Goal: Task Accomplishment & Management: Complete application form

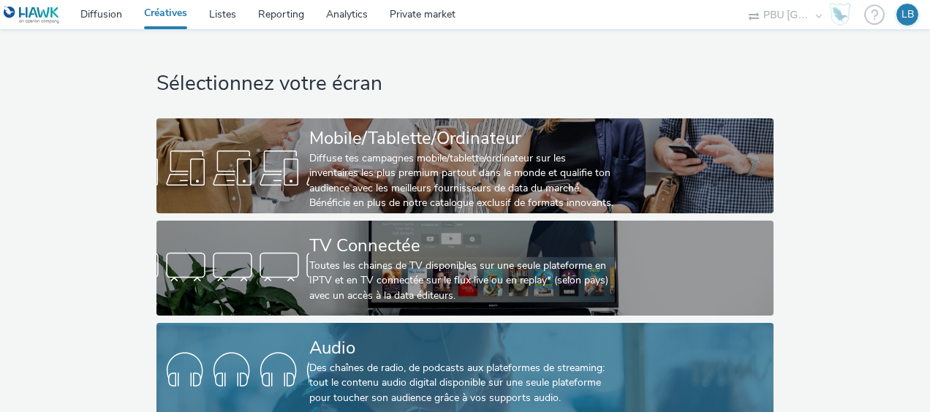
click at [238, 345] on link "Audio Des chaînes de radio, de podcasts aux plateformes de streaming: tout le c…" at bounding box center [464, 370] width 616 height 95
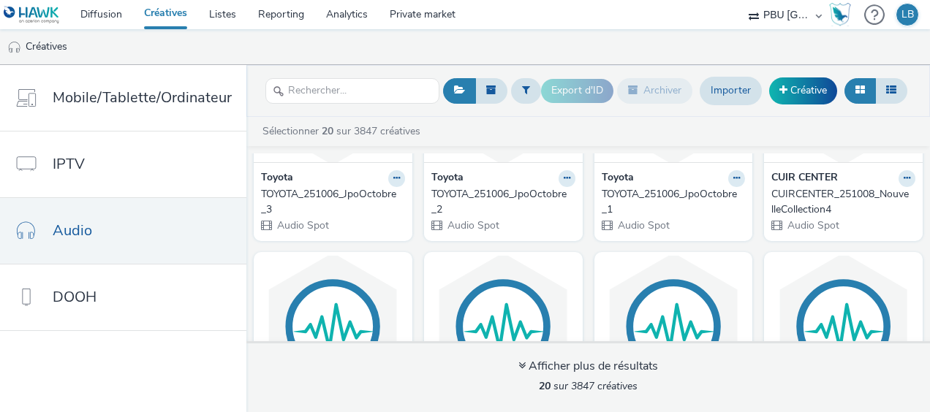
scroll to position [146, 0]
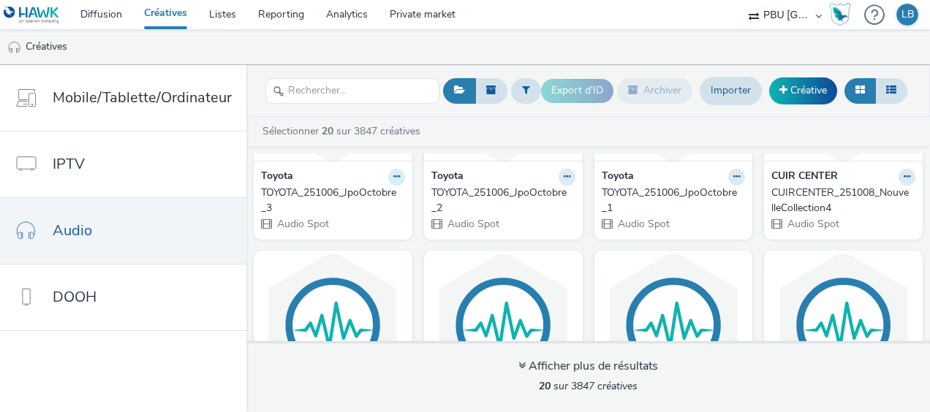
click at [388, 178] on button at bounding box center [396, 177] width 17 height 17
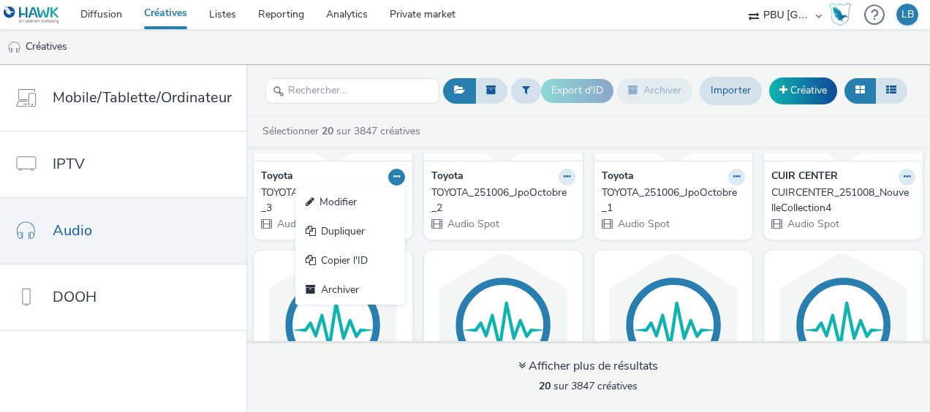
click at [401, 172] on div "Toyota Modifier Dupliquer Copier l'ID Archiver TOYOTA_251006_JpoOctobre_3 Audio…" at bounding box center [333, 200] width 159 height 78
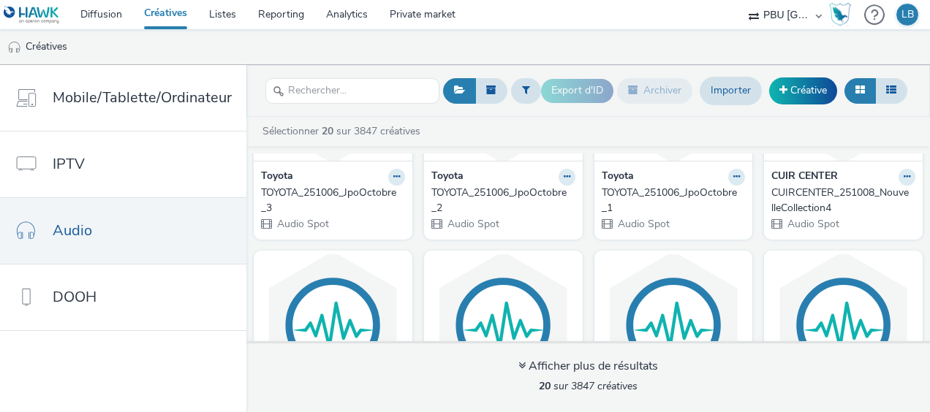
click at [308, 178] on div "Toyota" at bounding box center [333, 177] width 144 height 17
click at [275, 172] on strong "Toyota" at bounding box center [277, 177] width 32 height 17
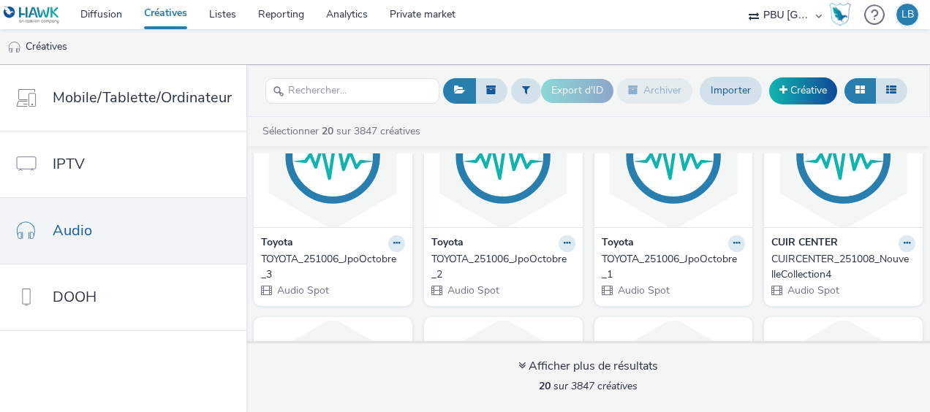
scroll to position [0, 0]
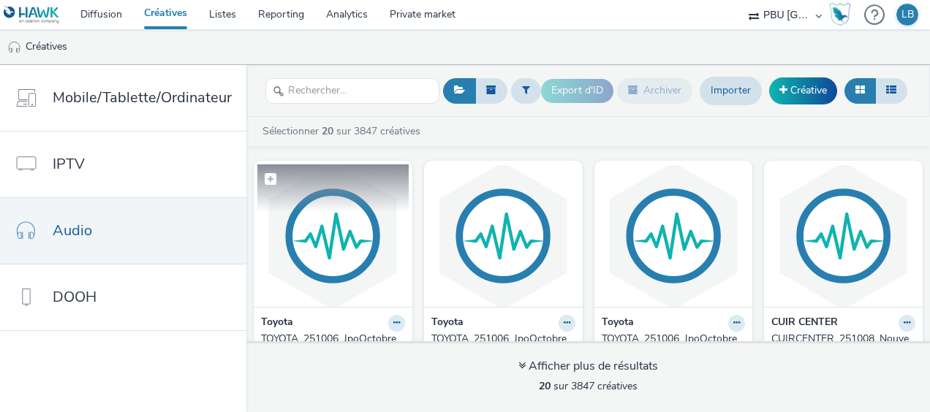
click at [297, 246] on img at bounding box center [332, 235] width 151 height 143
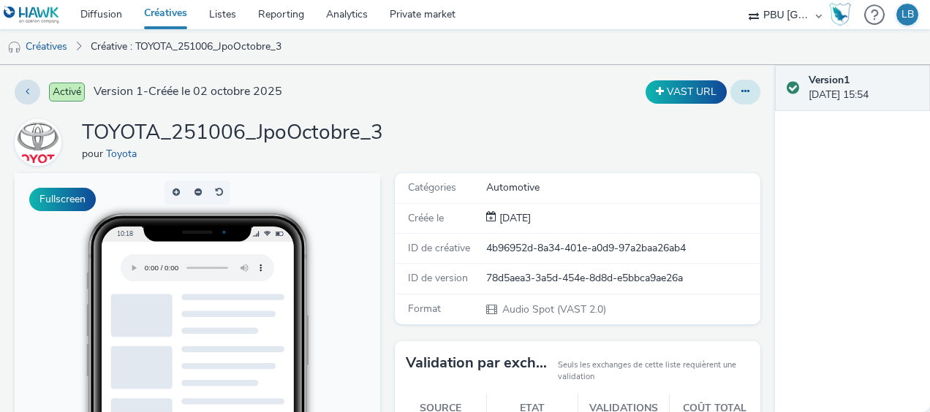
click at [735, 99] on button at bounding box center [745, 92] width 30 height 25
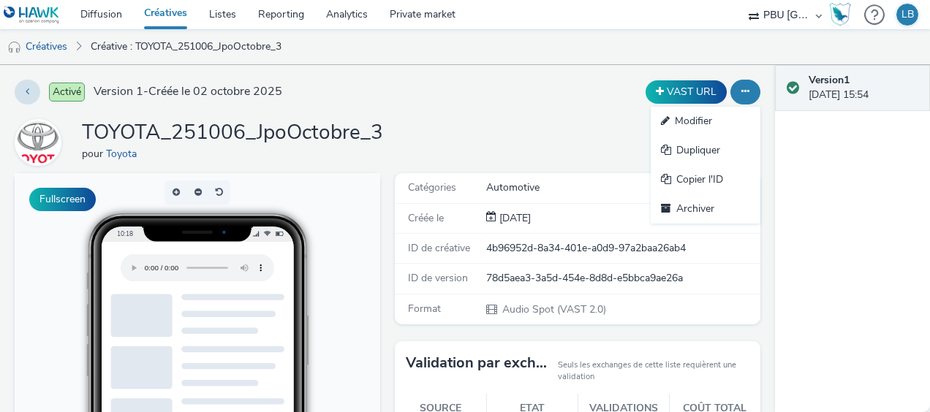
click at [735, 99] on button at bounding box center [745, 92] width 30 height 25
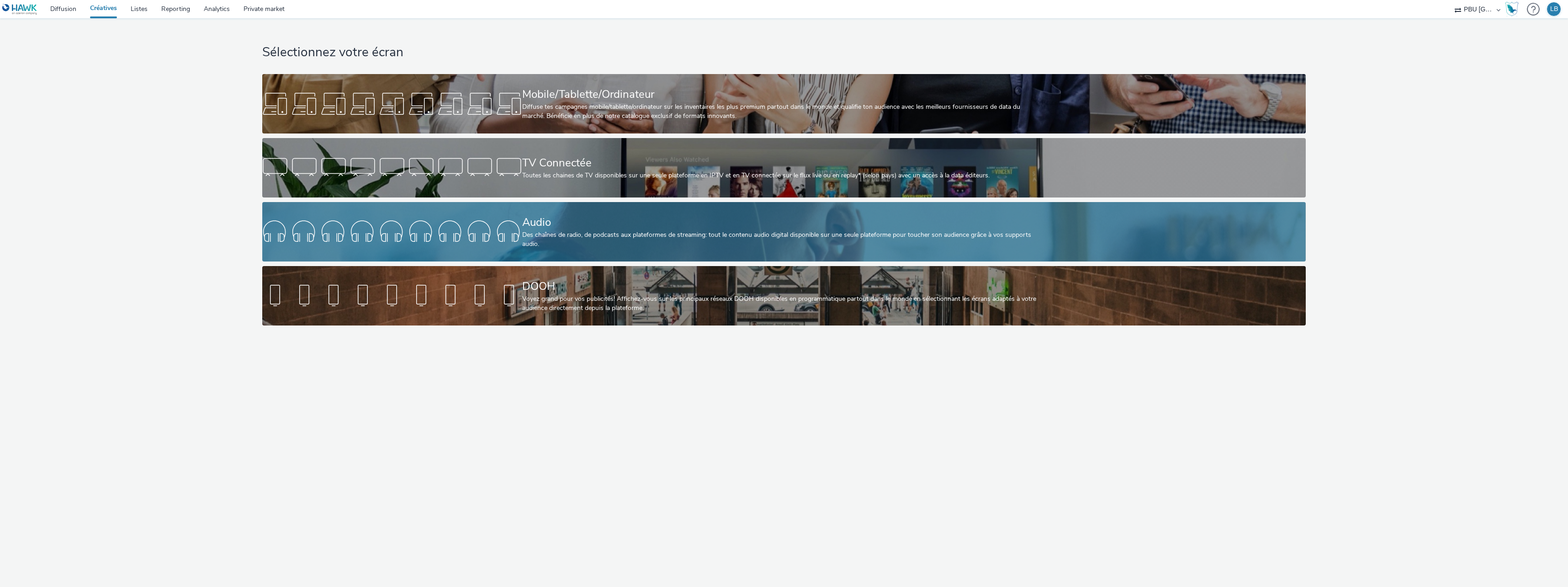
click at [419, 231] on div at bounding box center [392, 231] width 260 height 29
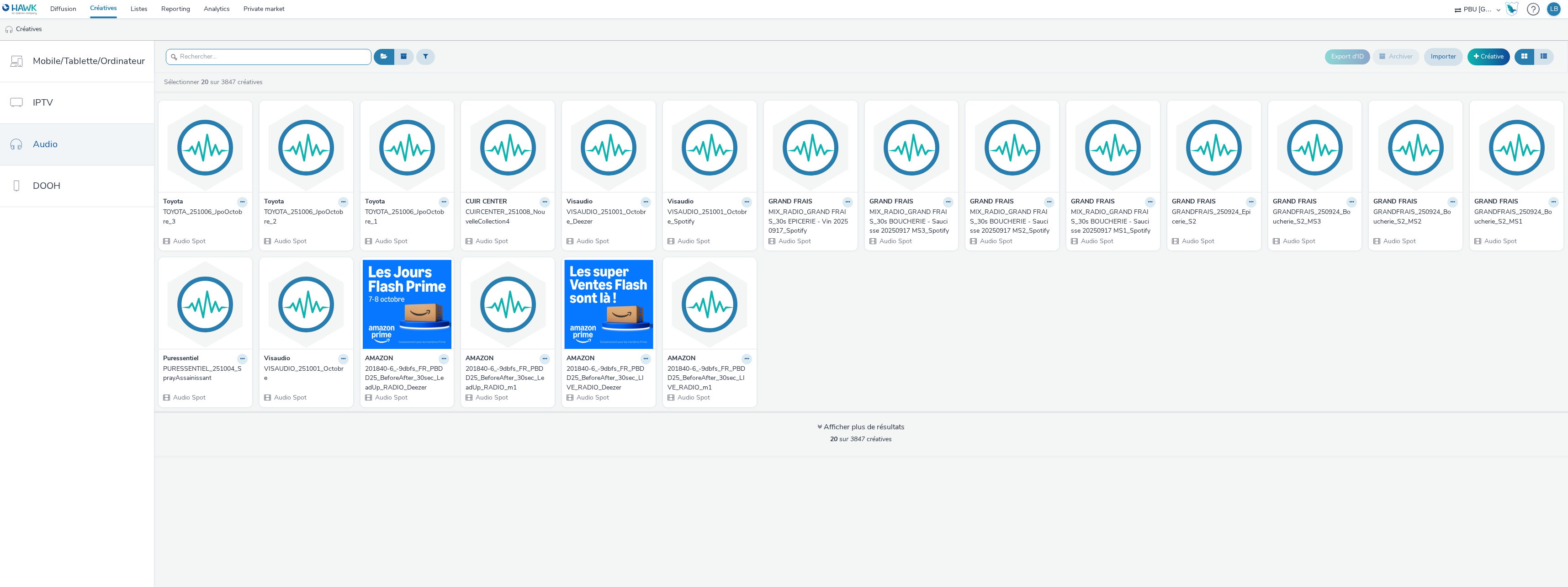
click at [254, 53] on input "text" at bounding box center [268, 57] width 206 height 16
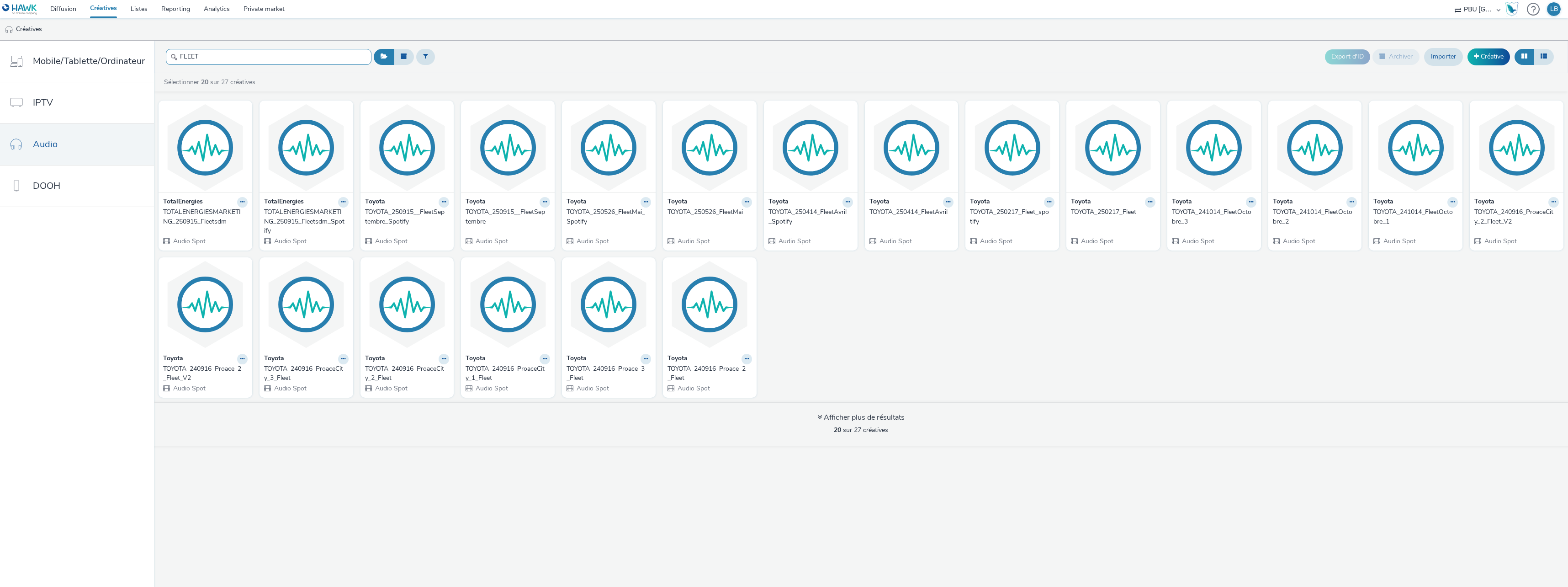
type input "FLEET"
click at [1494, 59] on link "Créative" at bounding box center [1489, 56] width 42 height 16
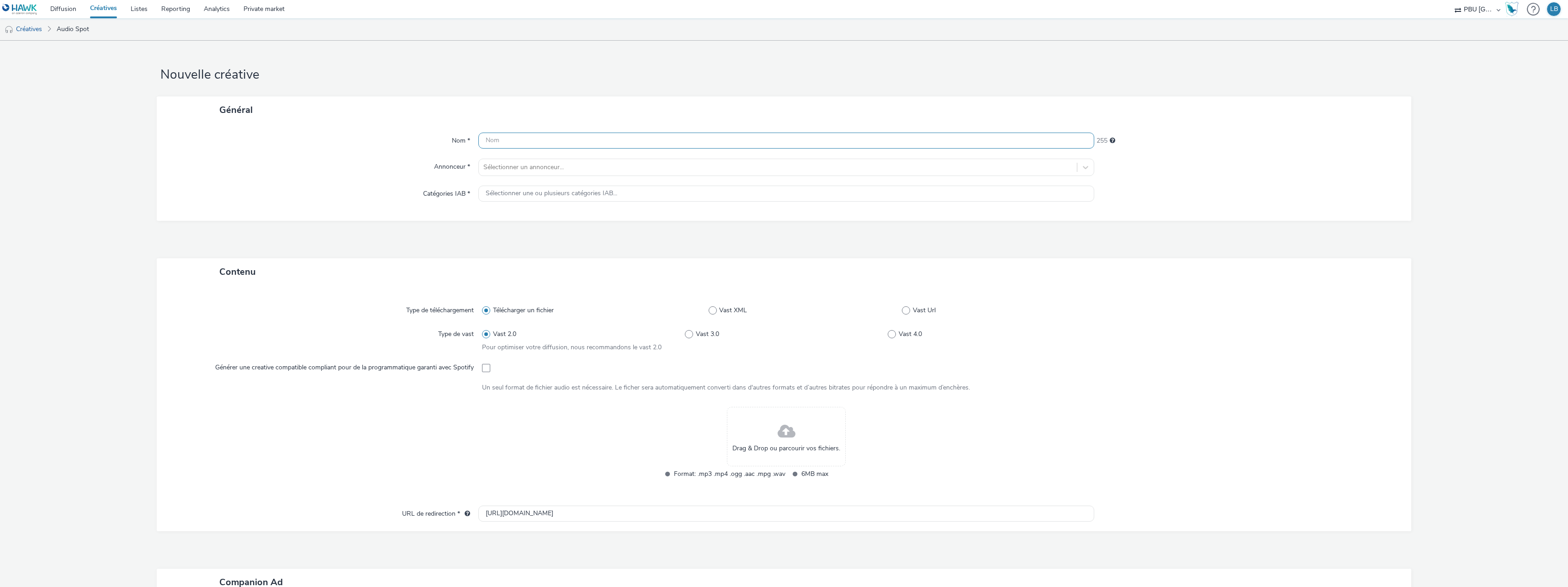
click at [663, 144] on input "text" at bounding box center [786, 141] width 616 height 16
type input "TOYOTA"
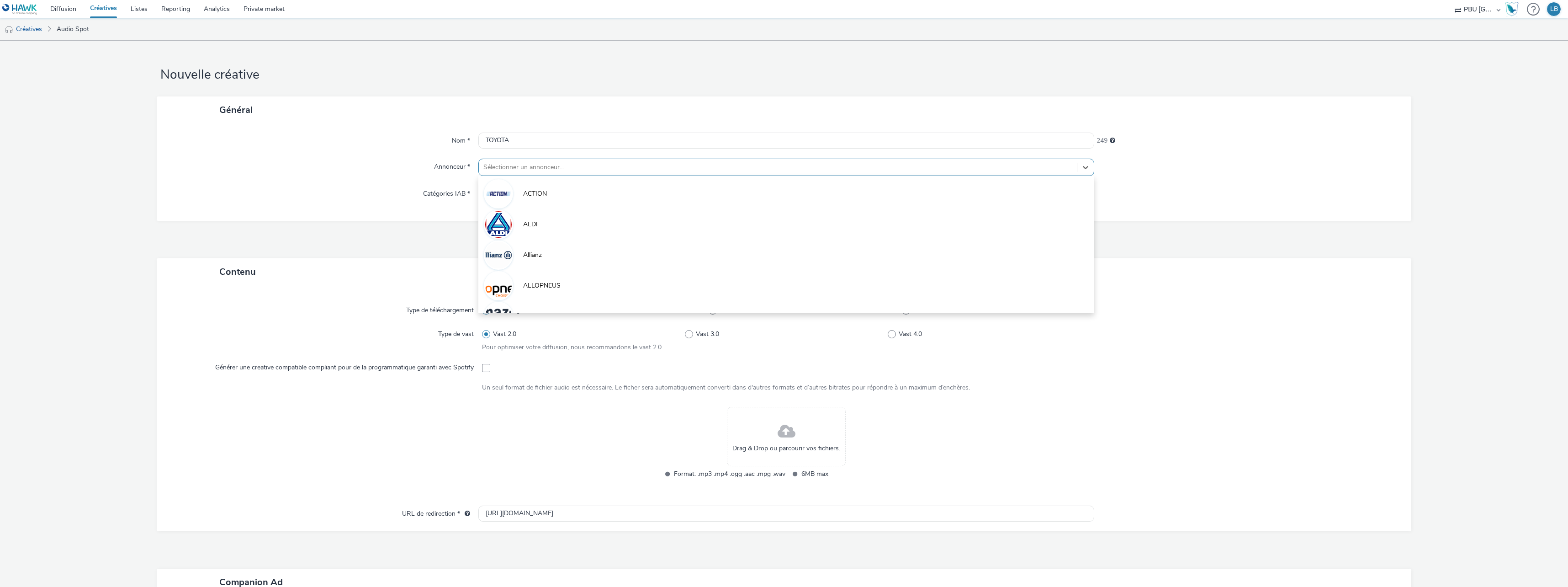
drag, startPoint x: 682, startPoint y: 171, endPoint x: 679, endPoint y: 167, distance: 5.0
click at [682, 171] on div at bounding box center [777, 168] width 589 height 11
type input "T"
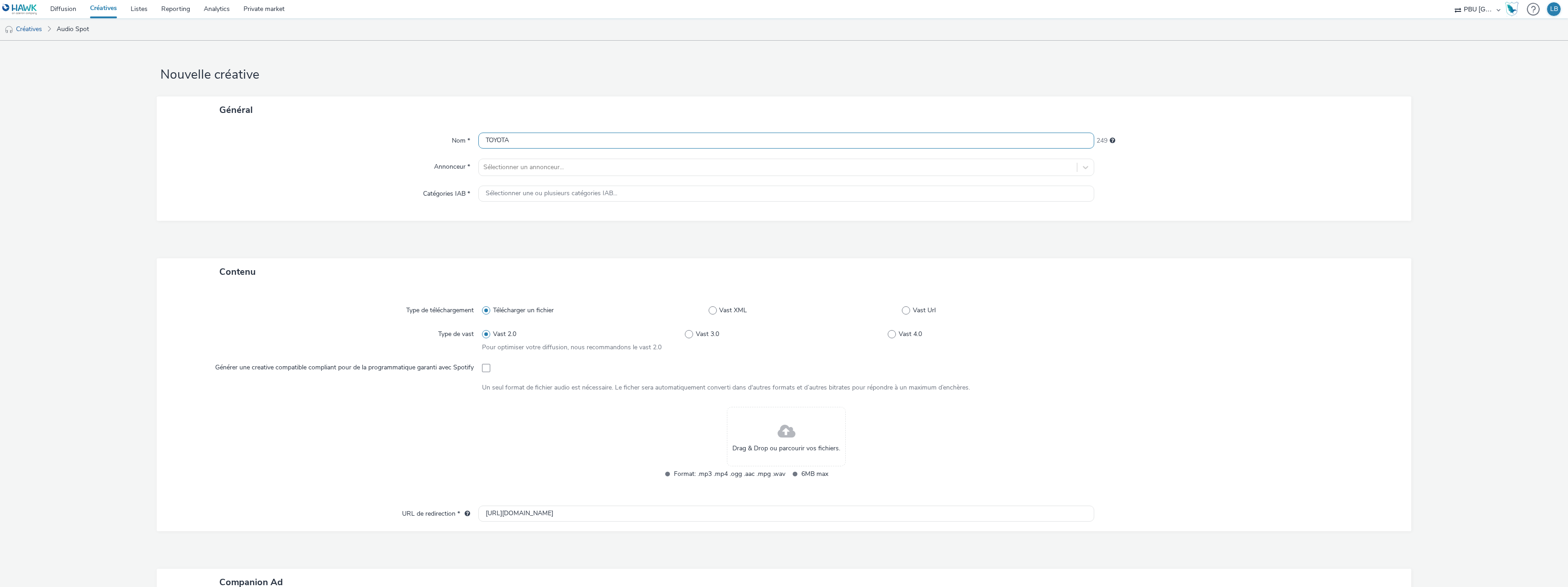
drag, startPoint x: 561, startPoint y: 133, endPoint x: 551, endPoint y: 133, distance: 10.0
click at [553, 133] on input "TOYOTA" at bounding box center [786, 141] width 616 height 16
drag, startPoint x: 537, startPoint y: 133, endPoint x: 400, endPoint y: 130, distance: 137.0
click at [400, 130] on div "Nom * TOYOTA 249 Annonceur * Sélectionner un annonceur... Catégories IAB * Séle…" at bounding box center [784, 172] width 1254 height 98
paste input "_251006_FleetOctobre"
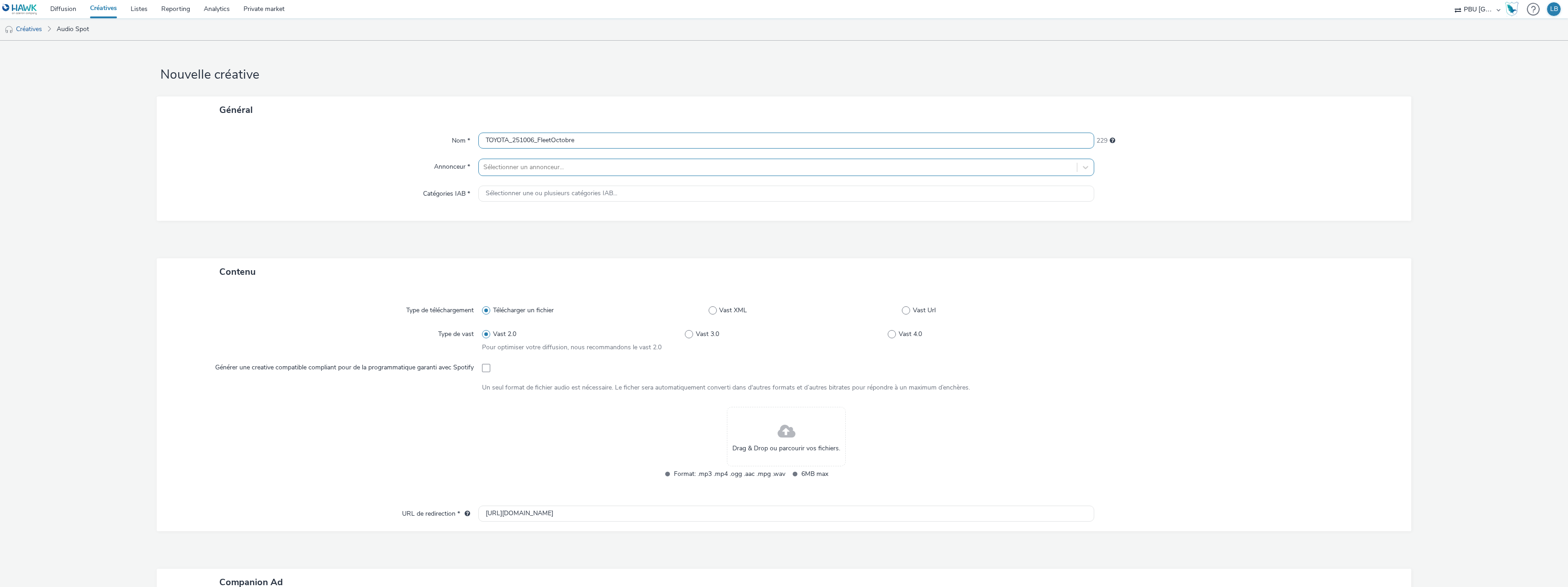
type input "TOYOTA_251006_FleetOctobre"
click at [536, 171] on div at bounding box center [777, 168] width 589 height 11
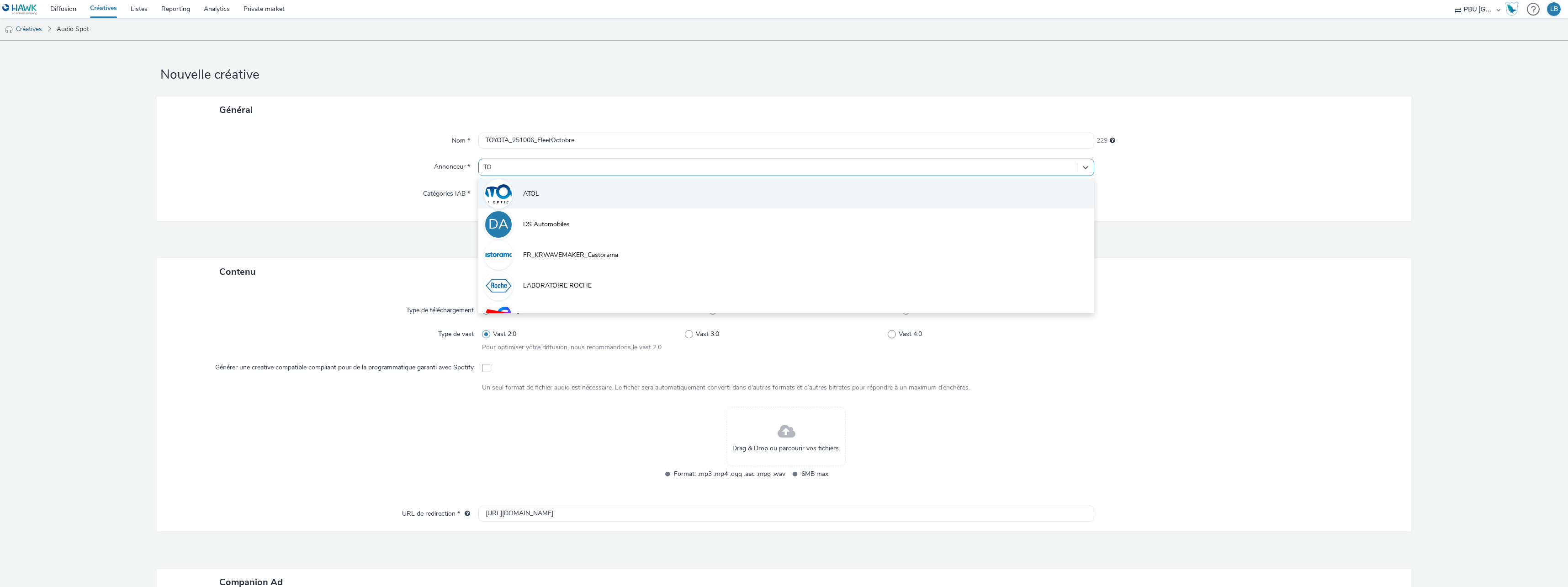
type input "TOY"
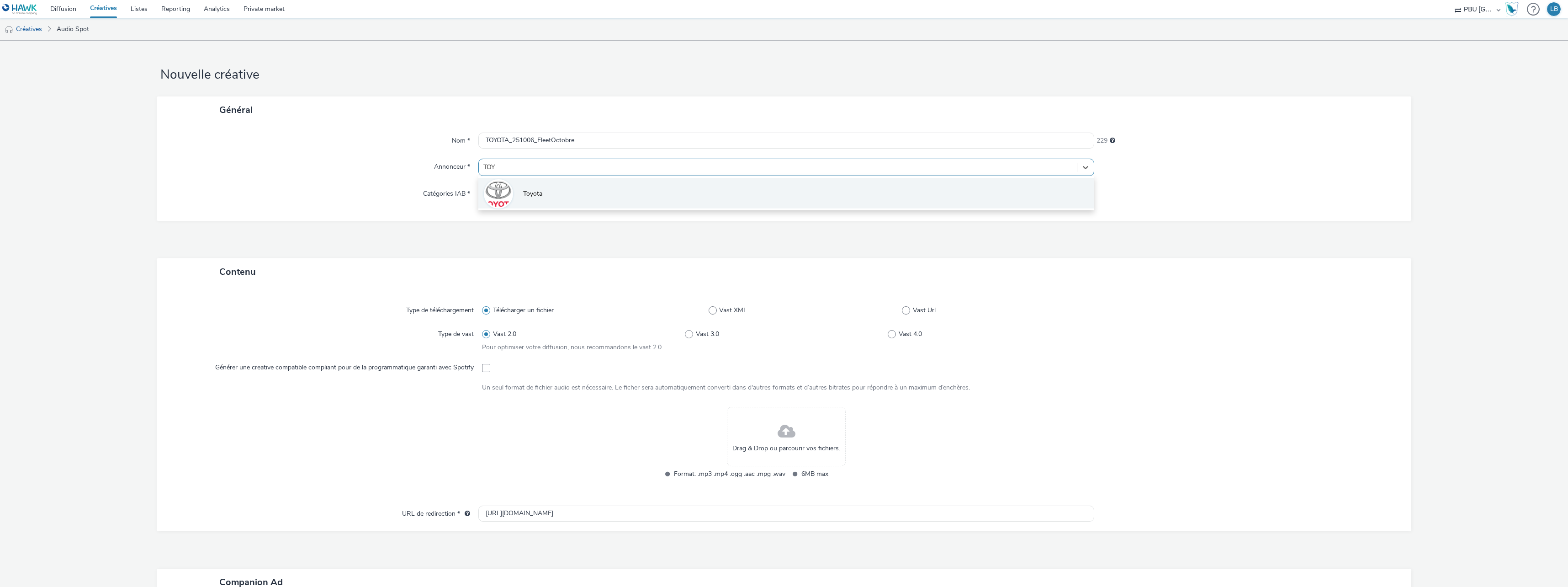
click at [509, 191] on img at bounding box center [498, 194] width 26 height 26
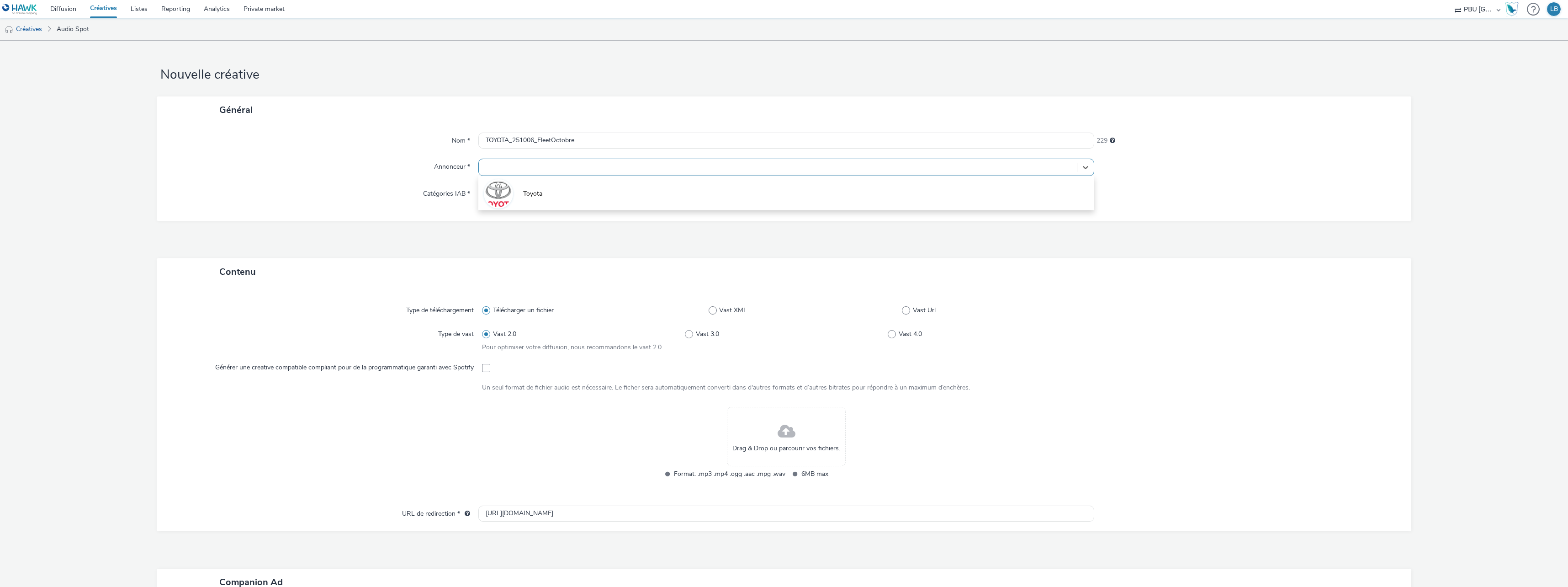
type input "[URL][DOMAIN_NAME]"
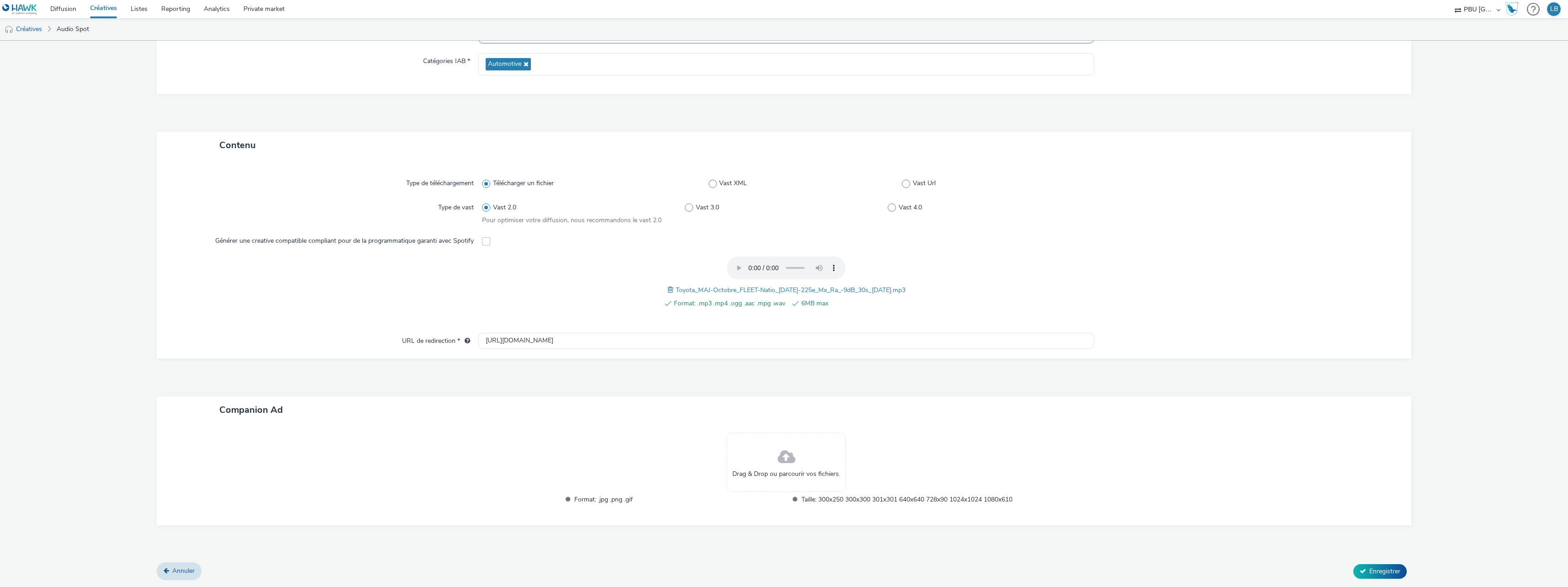
scroll to position [132, 0]
click at [1369, 569] on span "Enregistrer" at bounding box center [1385, 571] width 31 height 9
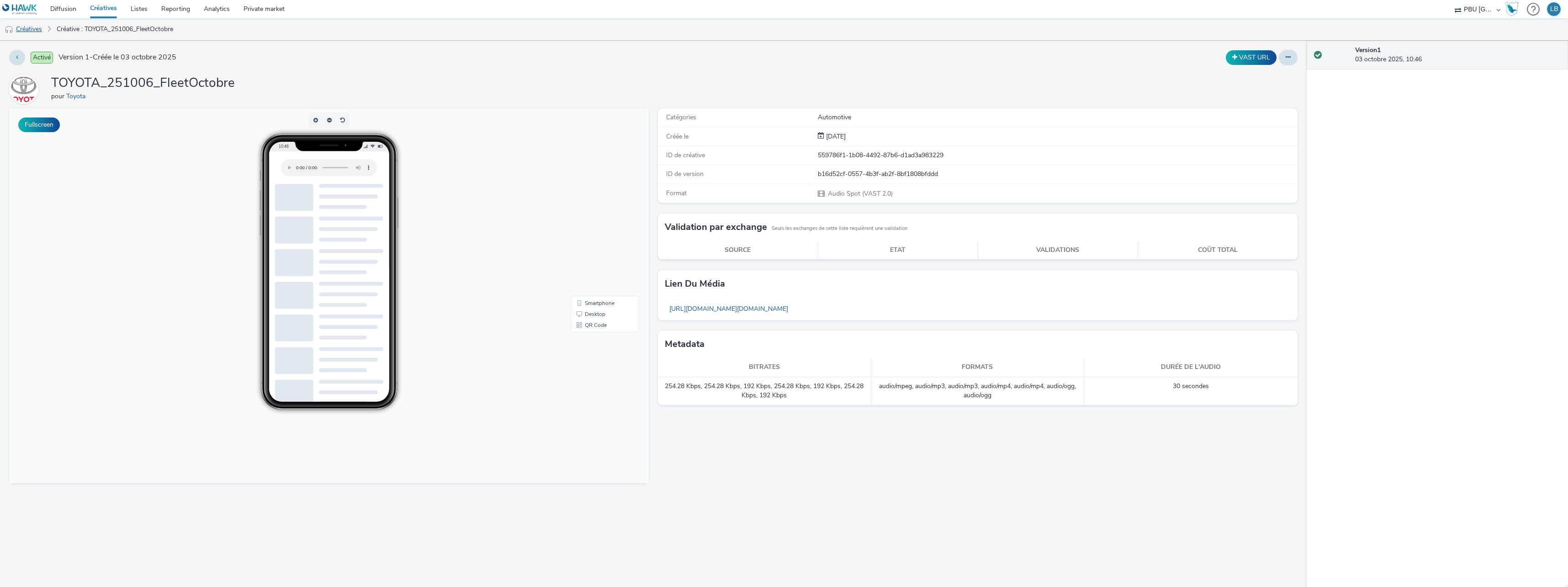
click at [36, 28] on link "Créatives" at bounding box center [23, 29] width 47 height 22
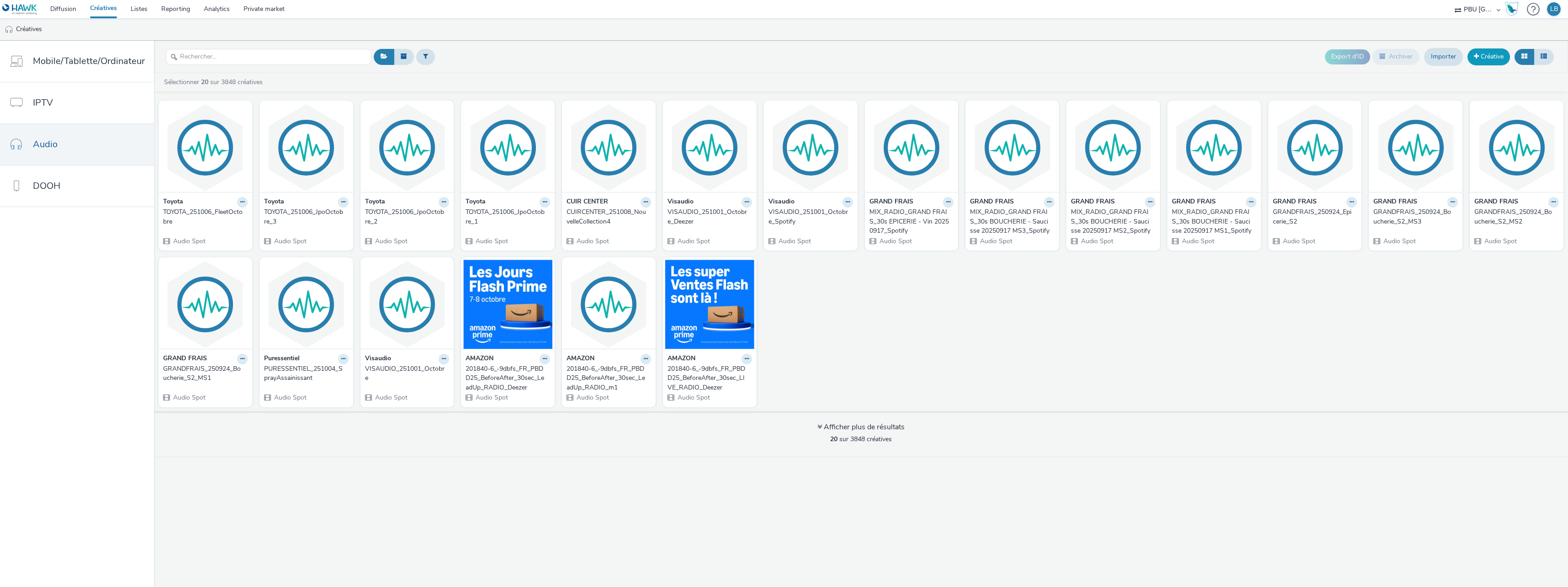
click at [1495, 54] on link "Créative" at bounding box center [1489, 56] width 42 height 16
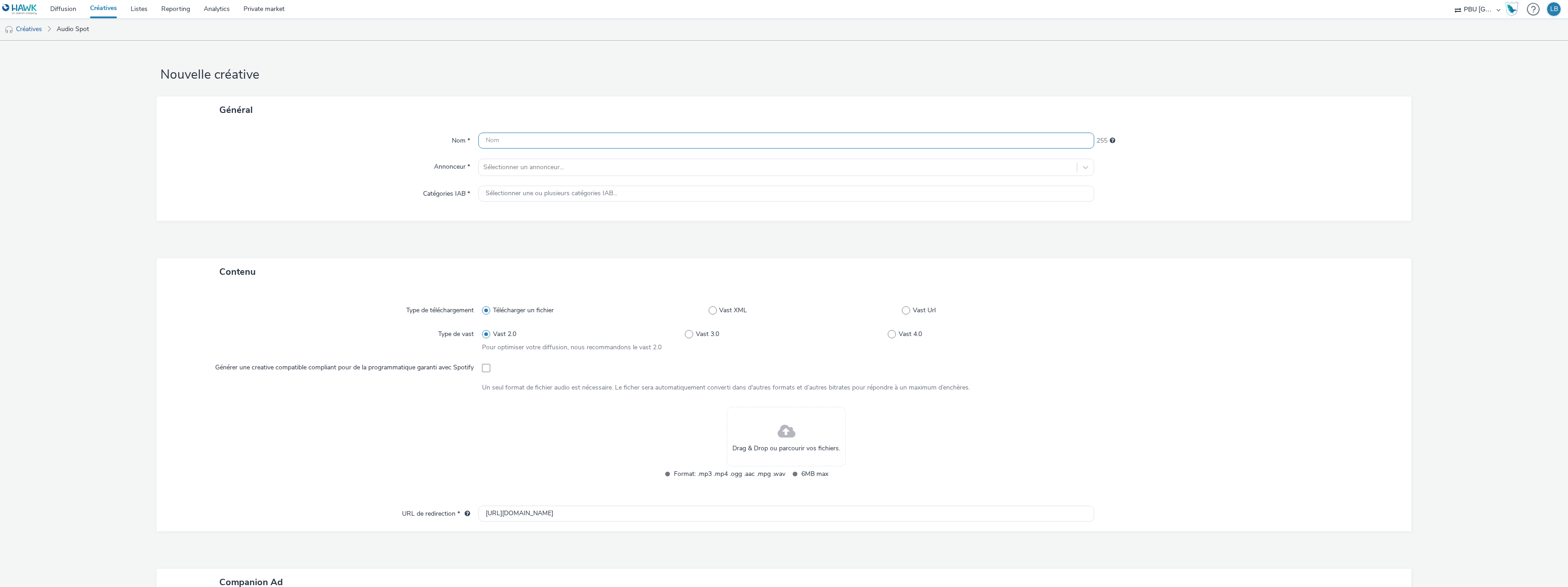
click at [564, 142] on input "text" at bounding box center [786, 141] width 616 height 16
paste input "TOYOTA_251006_FleetOctobre_Spotify"
type input "TOYOTA_251006_FleetOctobre_Spotify"
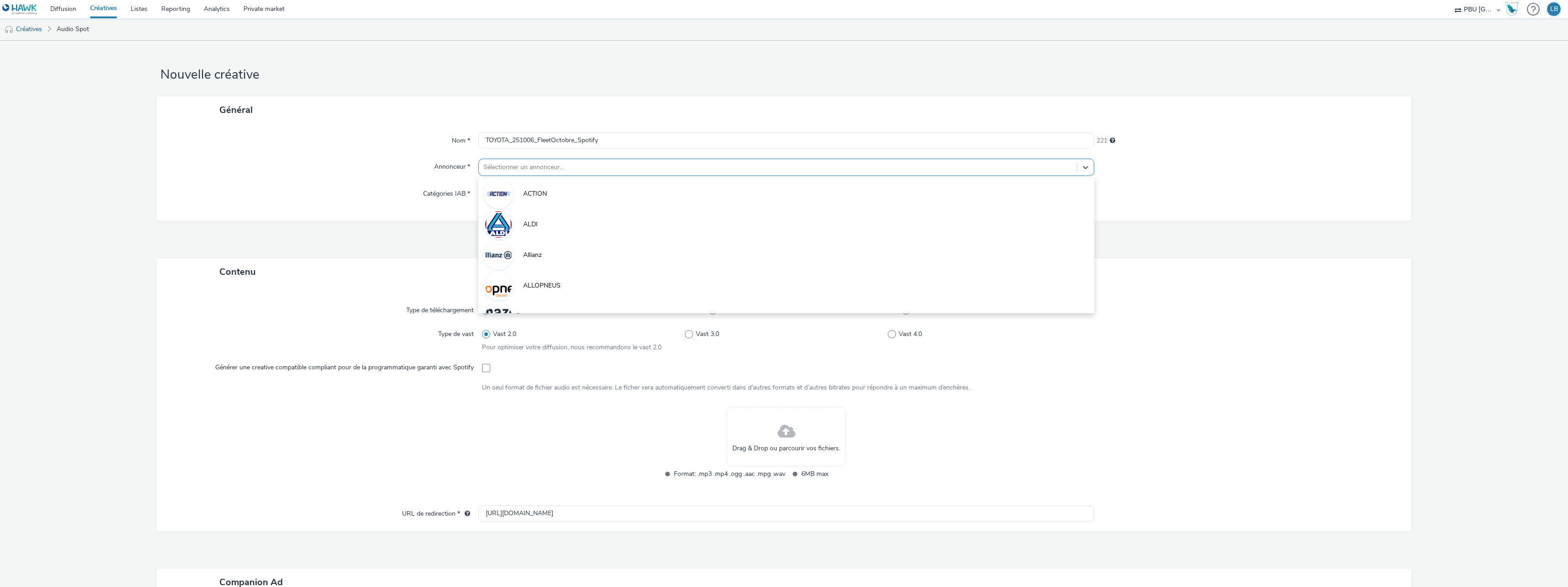
click at [559, 167] on div at bounding box center [777, 168] width 589 height 11
type input "R"
type input "TOY"
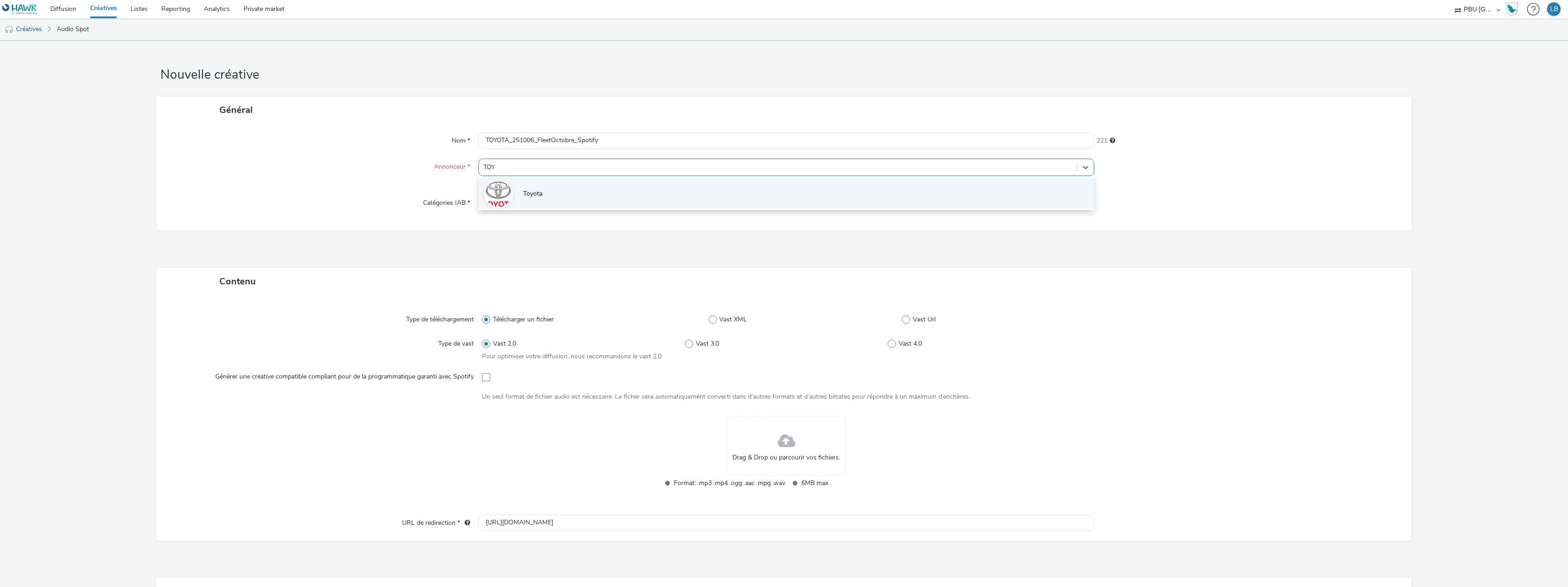
click at [542, 198] on li "Toyota" at bounding box center [786, 193] width 616 height 31
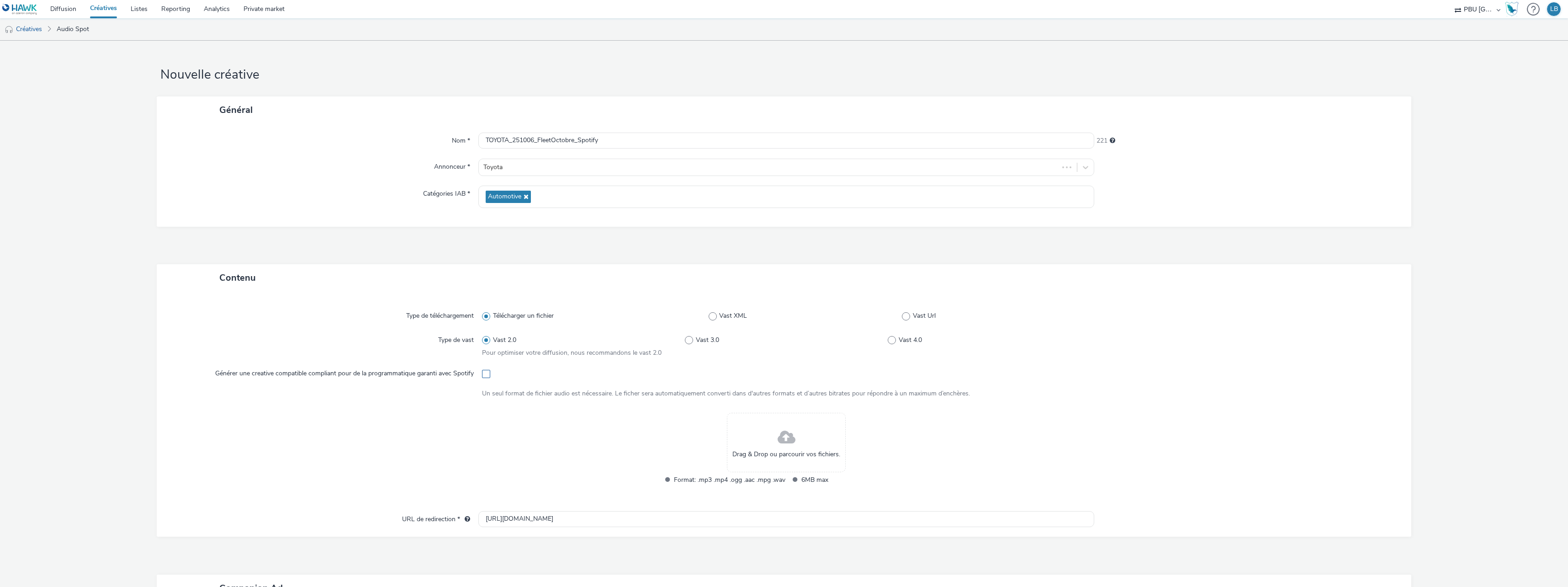
click at [482, 371] on span at bounding box center [486, 373] width 8 height 8
checkbox input "true"
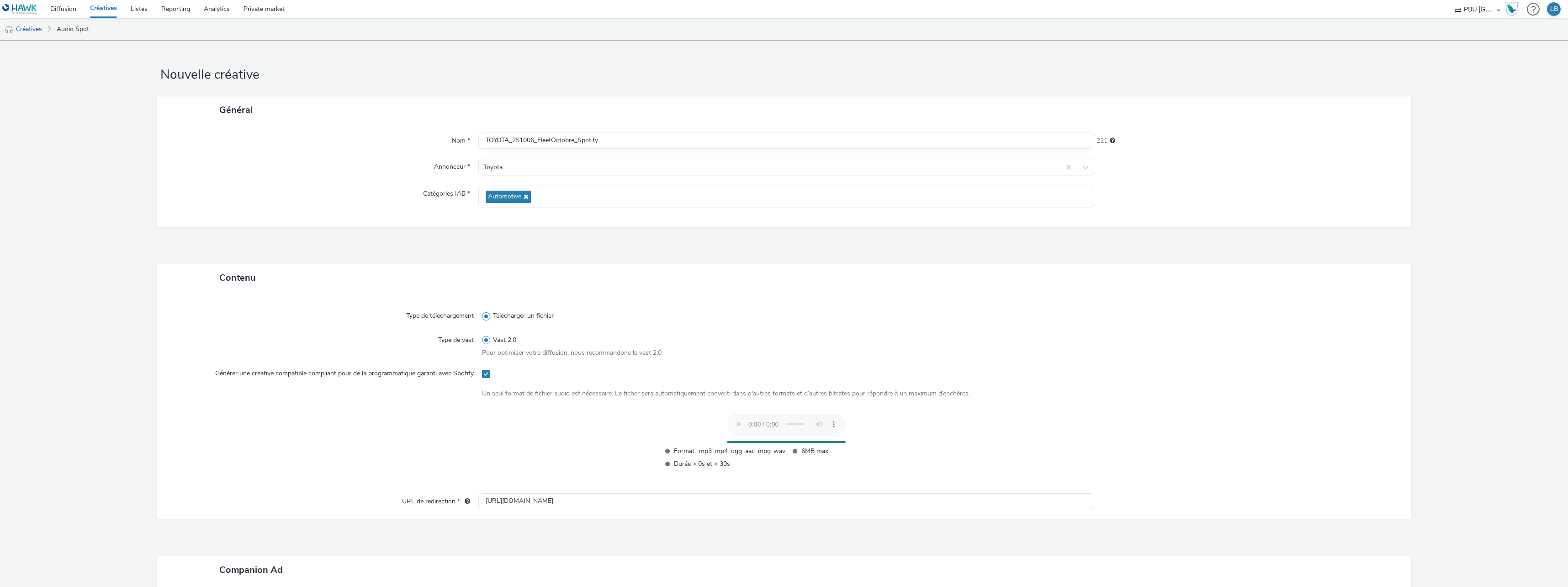
drag, startPoint x: 994, startPoint y: 388, endPoint x: 1009, endPoint y: 383, distance: 15.8
click at [1009, 383] on div "Type de téléchargement Télécharger un fichier Type de vast Vast 2.0 Pour optimi…" at bounding box center [784, 396] width 1236 height 193
click at [1237, 406] on div "Type de téléchargement Télécharger un fichier Type de vast Vast 2.0 Pour optimi…" at bounding box center [784, 396] width 1236 height 193
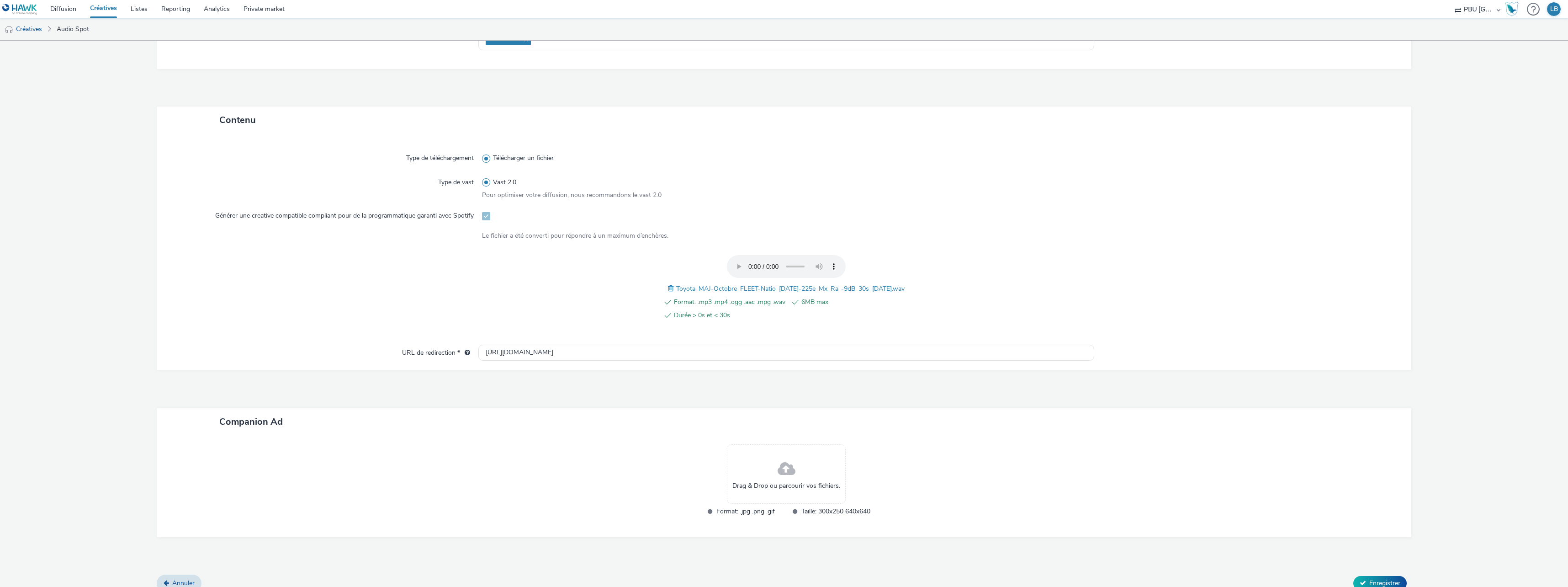
scroll to position [169, 0]
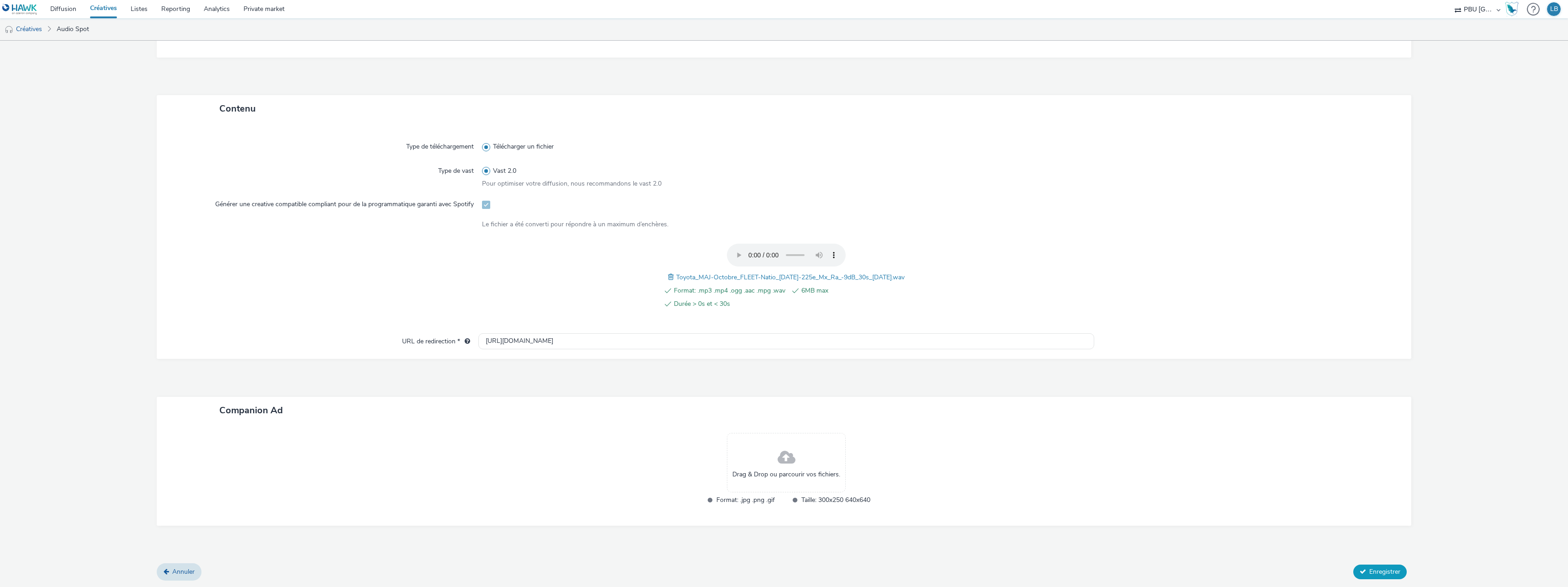
click at [1362, 572] on button "Enregistrer" at bounding box center [1380, 571] width 54 height 14
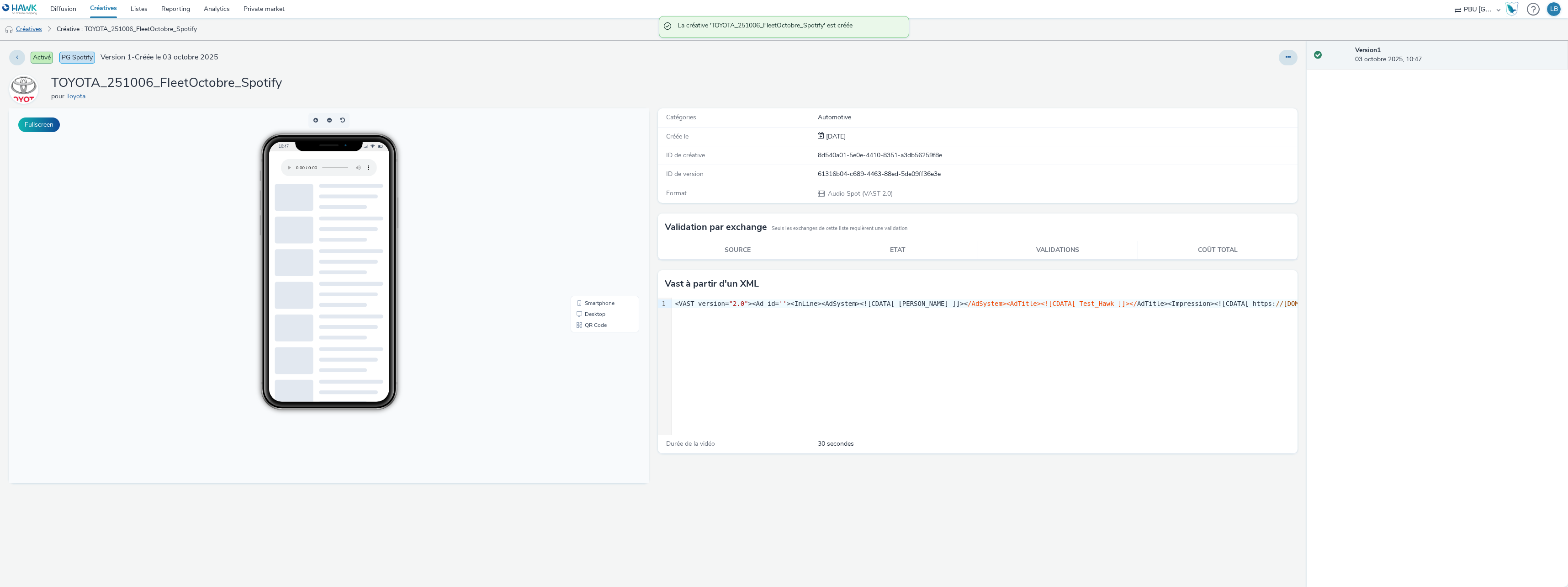
click at [29, 34] on link "Créatives" at bounding box center [23, 29] width 47 height 22
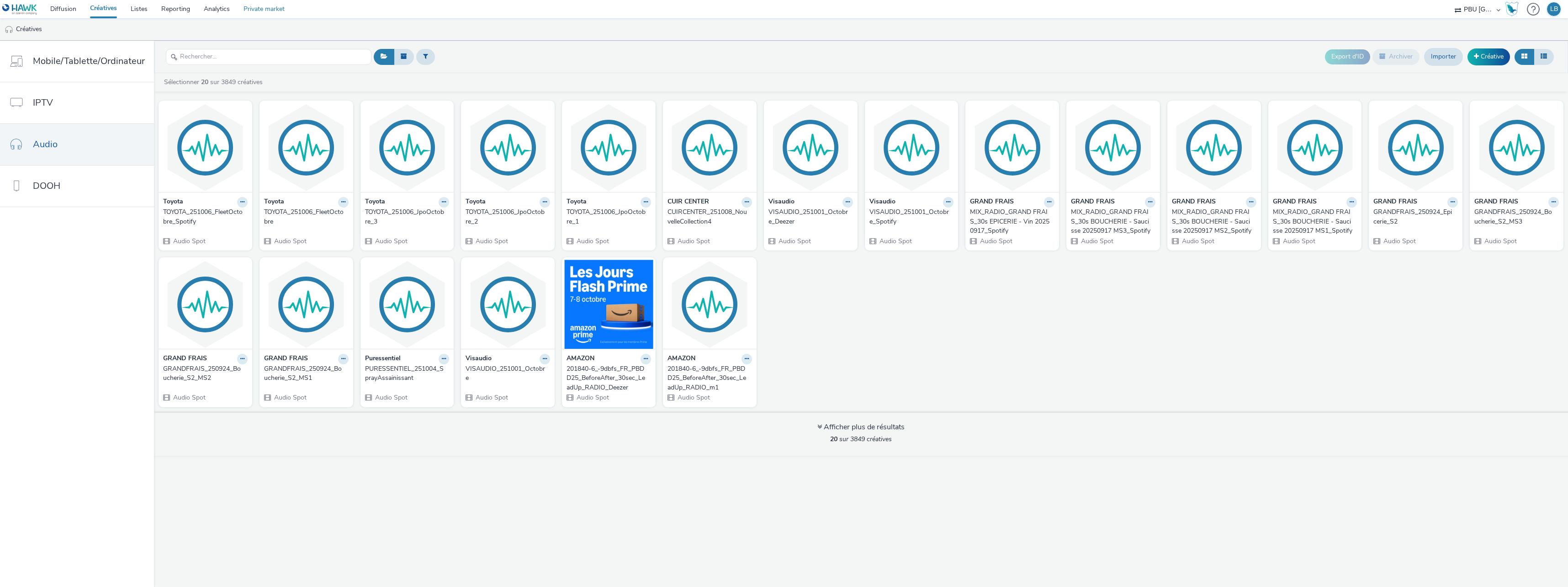
click at [237, 11] on link "Private market" at bounding box center [264, 9] width 55 height 18
